Goal: Navigation & Orientation: Go to known website

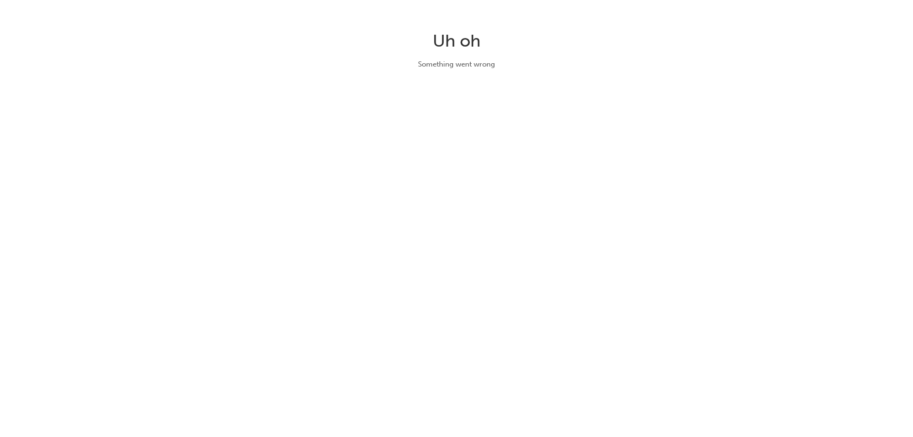
click at [675, 252] on div "Uh oh Something went wrong" at bounding box center [456, 218] width 913 height 437
click at [649, 259] on div "Uh oh Something went wrong" at bounding box center [456, 218] width 913 height 437
click at [543, 242] on div "Uh oh Something went wrong" at bounding box center [456, 218] width 913 height 437
